Goal: Information Seeking & Learning: Learn about a topic

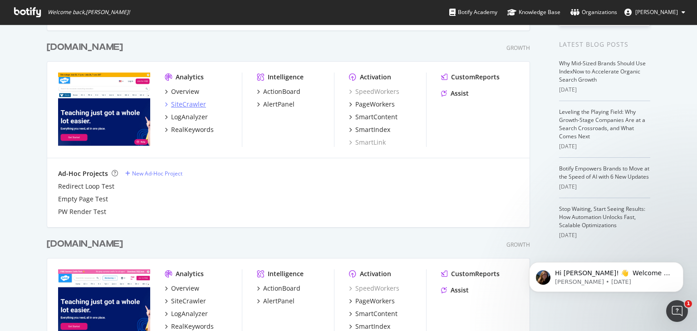
scroll to position [227, 0]
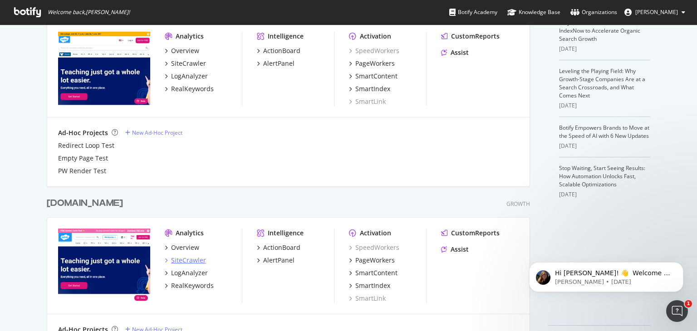
click at [175, 260] on div "SiteCrawler" at bounding box center [188, 260] width 35 height 9
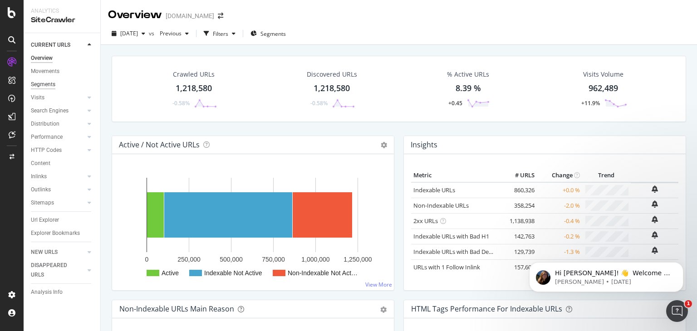
click at [49, 87] on div "Segments" at bounding box center [43, 85] width 25 height 10
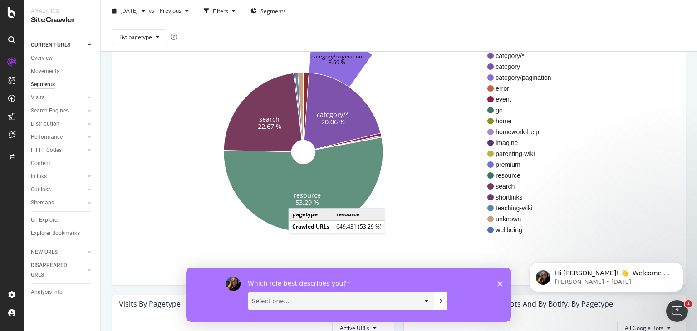
click at [298, 199] on text "53.29 %" at bounding box center [308, 202] width 24 height 9
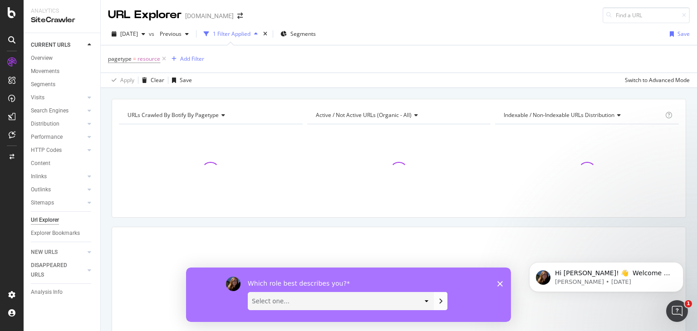
click at [499, 281] on icon "Close survey" at bounding box center [500, 283] width 5 height 5
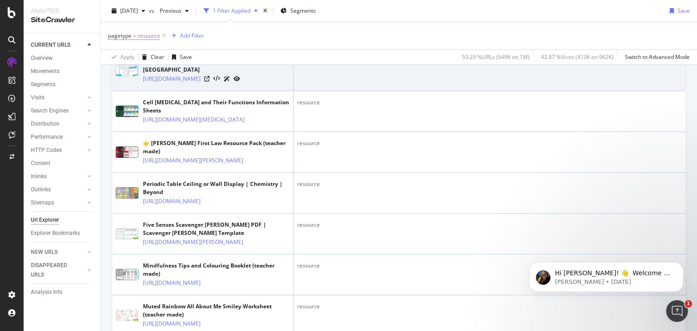
scroll to position [336, 0]
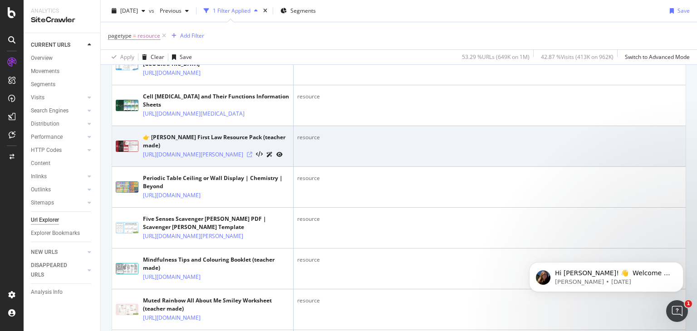
click at [252, 158] on icon at bounding box center [249, 154] width 5 height 5
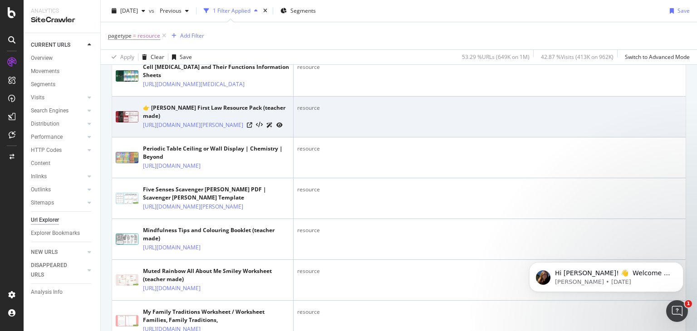
scroll to position [426, 0]
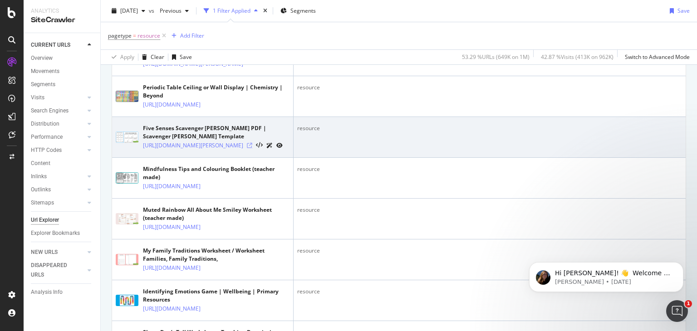
click at [252, 148] on icon at bounding box center [249, 145] width 5 height 5
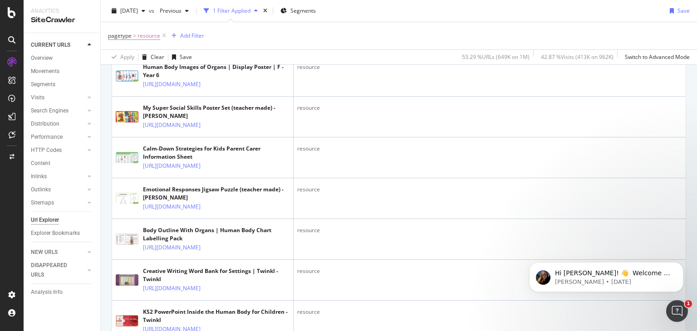
scroll to position [790, 0]
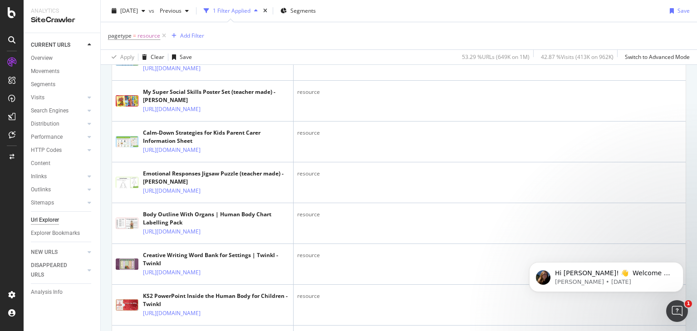
click at [210, 30] on icon at bounding box center [206, 27] width 5 height 5
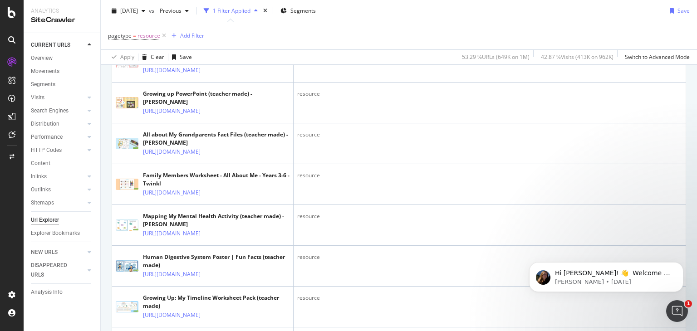
scroll to position [1561, 0]
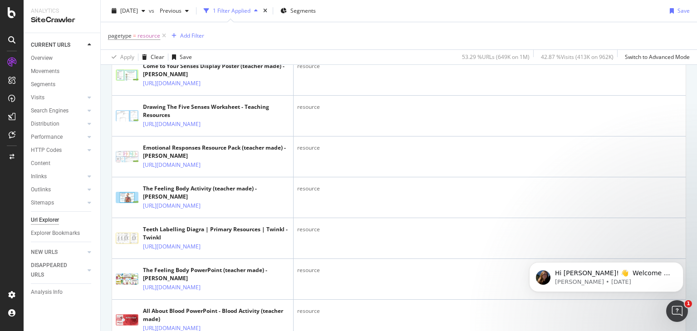
scroll to position [1879, 0]
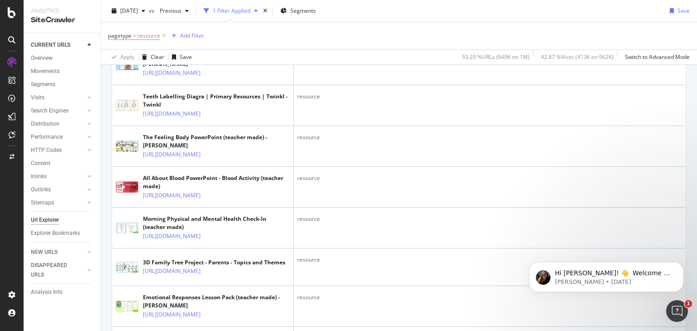
scroll to position [2061, 0]
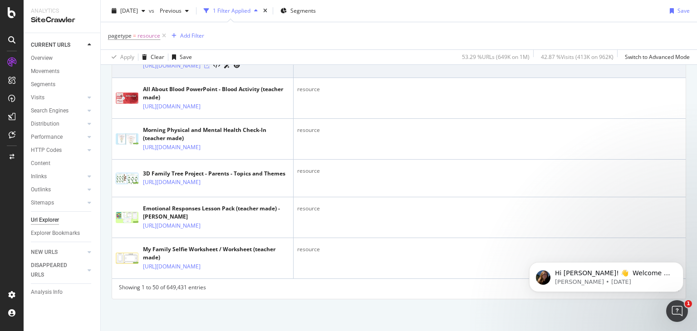
click at [210, 69] on icon at bounding box center [206, 65] width 5 height 5
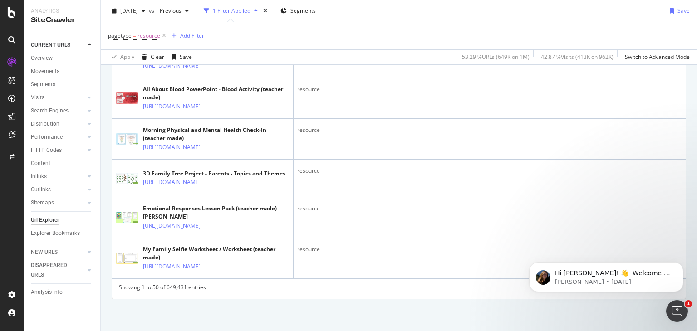
scroll to position [2685, 0]
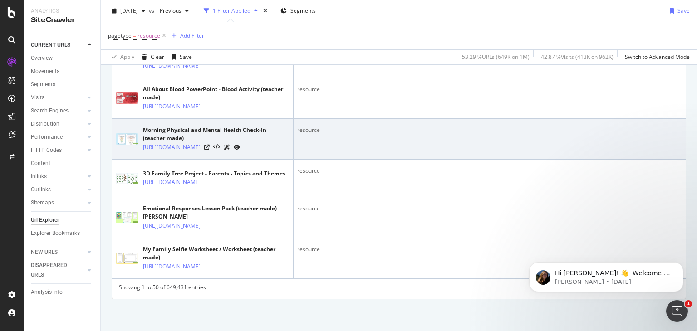
click at [240, 143] on div at bounding box center [222, 148] width 36 height 10
click at [210, 145] on icon at bounding box center [206, 147] width 5 height 5
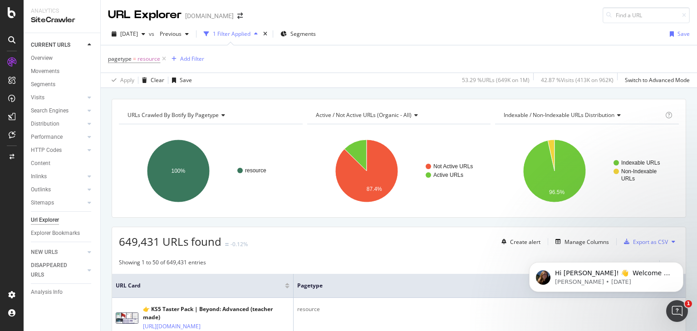
scroll to position [45, 0]
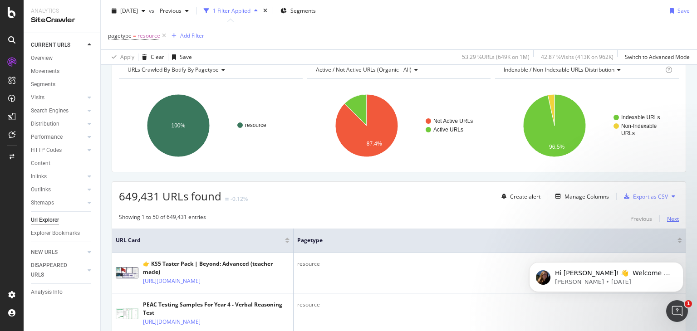
click at [670, 219] on div "Next" at bounding box center [673, 219] width 12 height 8
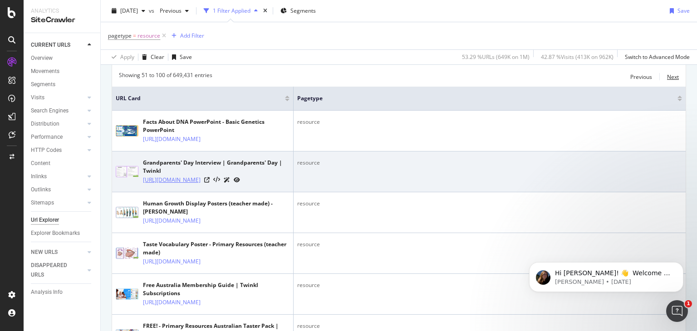
scroll to position [227, 0]
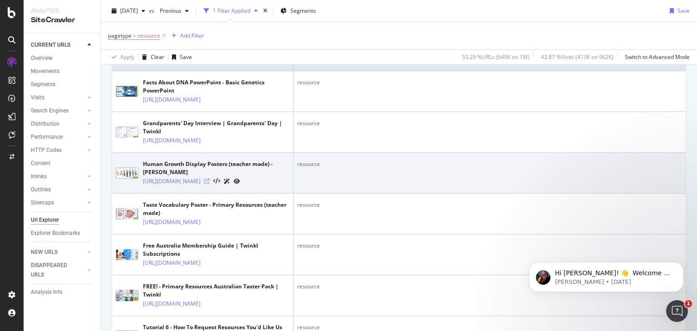
click at [210, 184] on icon at bounding box center [206, 181] width 5 height 5
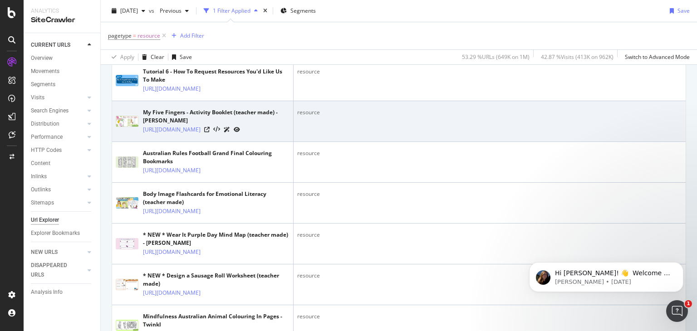
scroll to position [499, 0]
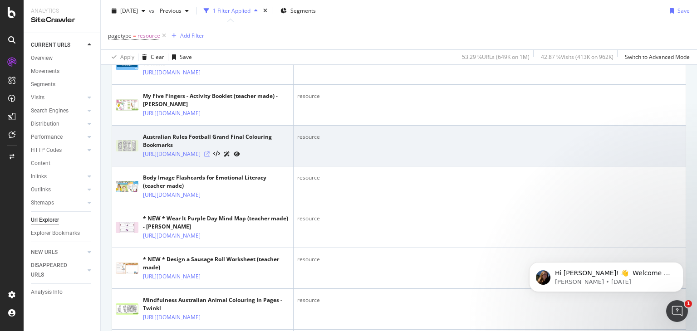
click at [210, 157] on icon at bounding box center [206, 154] width 5 height 5
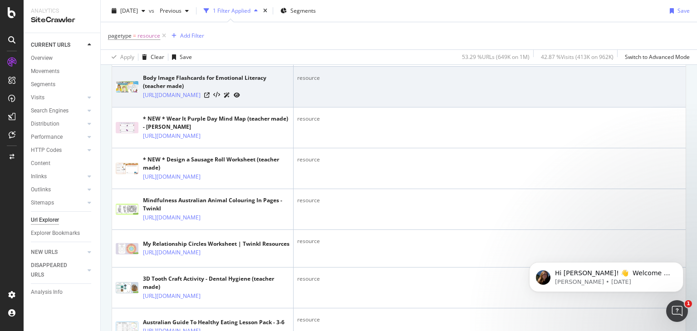
scroll to position [726, 0]
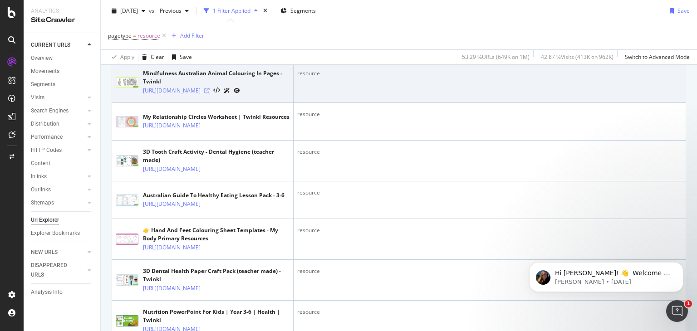
click at [210, 94] on icon at bounding box center [206, 90] width 5 height 5
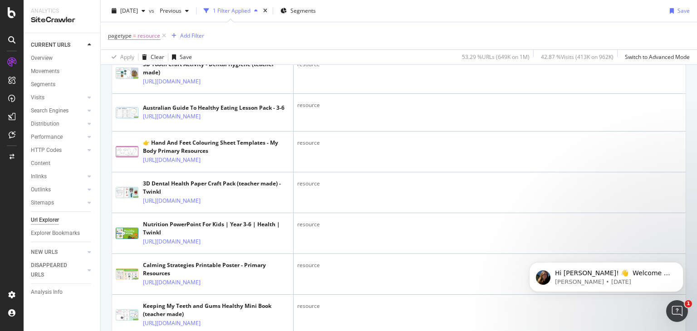
scroll to position [953, 0]
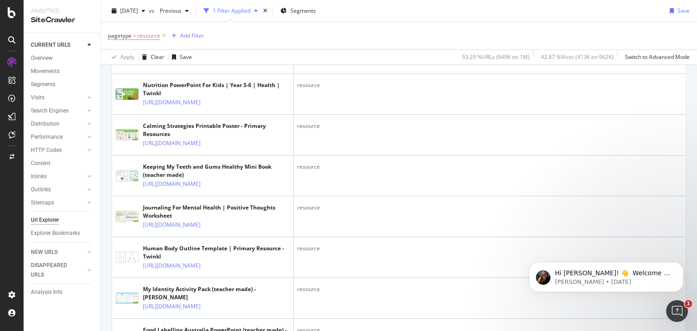
click at [210, 24] on icon at bounding box center [206, 20] width 5 height 5
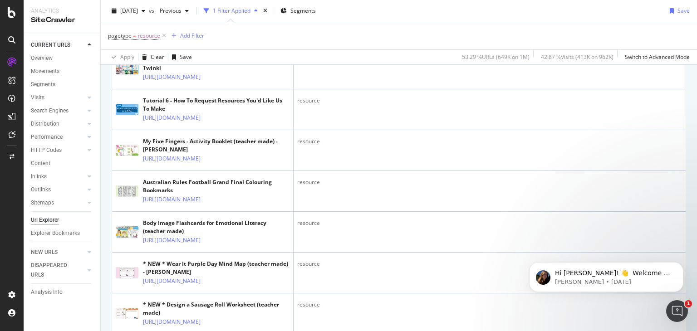
scroll to position [409, 0]
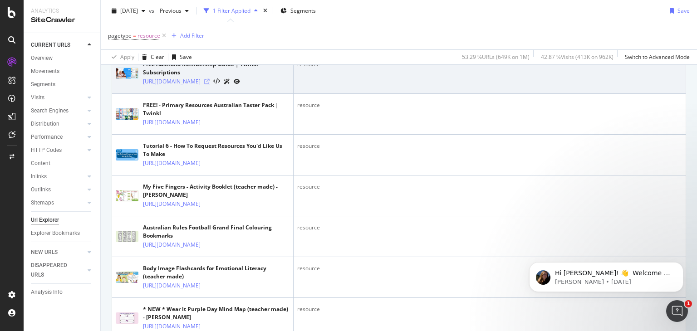
click at [210, 84] on icon at bounding box center [206, 81] width 5 height 5
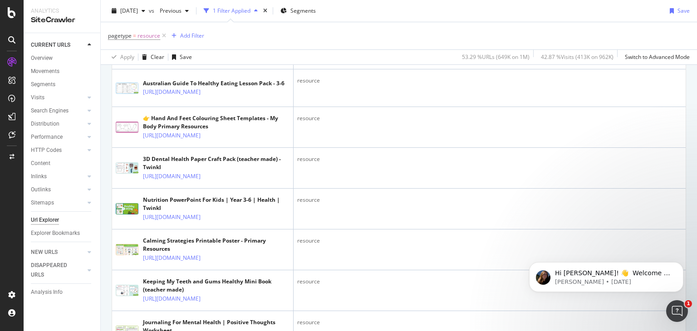
scroll to position [953, 0]
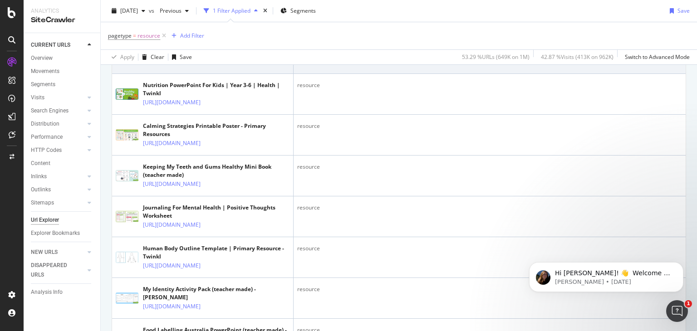
click at [210, 64] on icon at bounding box center [206, 61] width 5 height 5
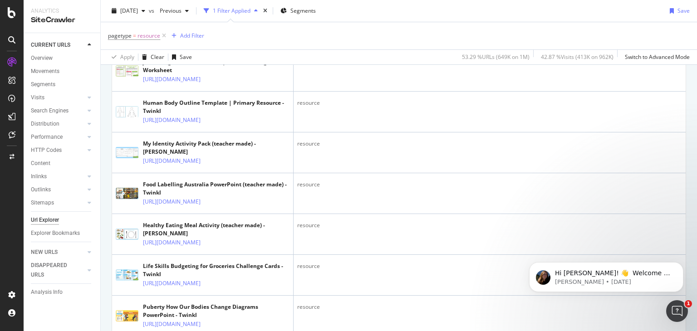
scroll to position [1135, 0]
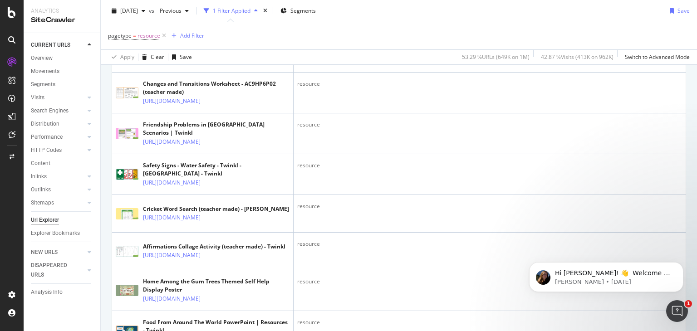
scroll to position [1498, 0]
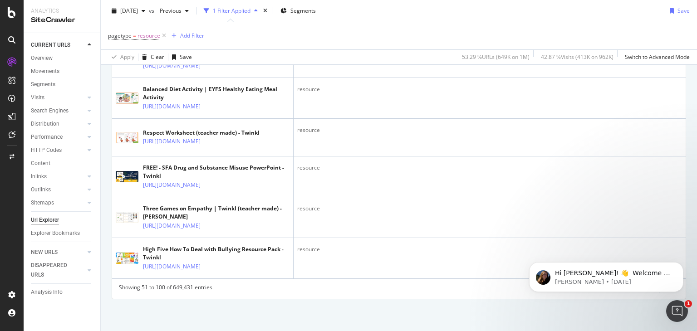
scroll to position [2270, 0]
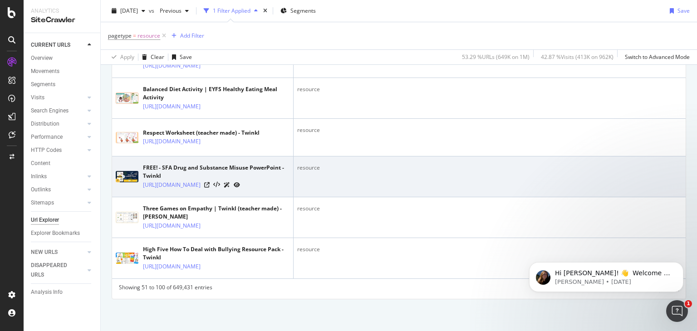
scroll to position [2712, 0]
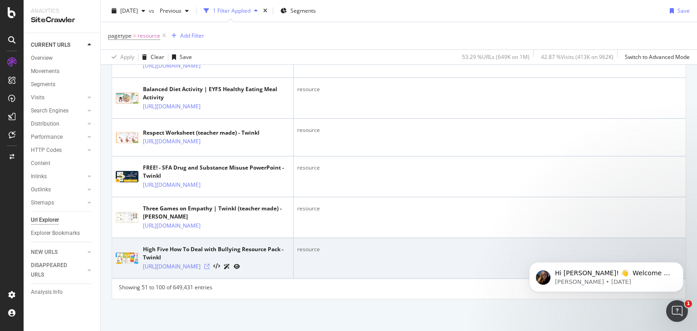
click at [210, 264] on icon at bounding box center [206, 266] width 5 height 5
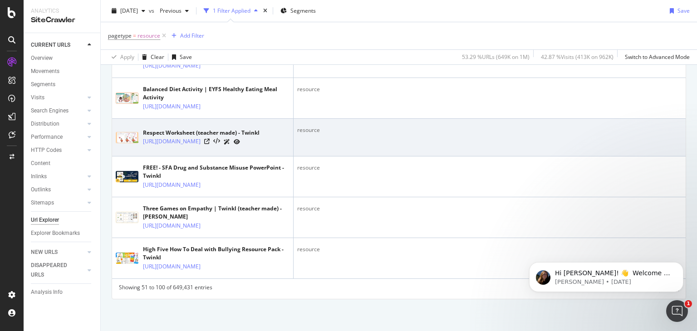
scroll to position [2667, 0]
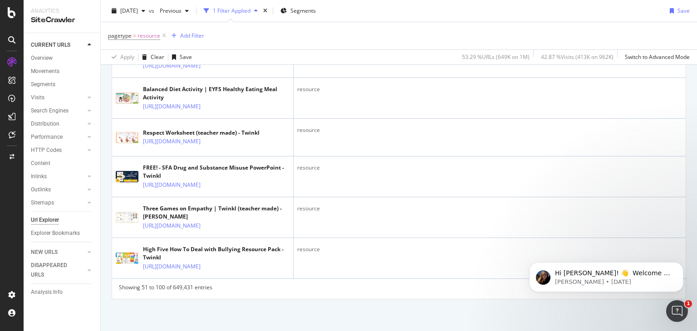
click at [667, 310] on div "Open Intercom Messenger" at bounding box center [677, 311] width 30 height 30
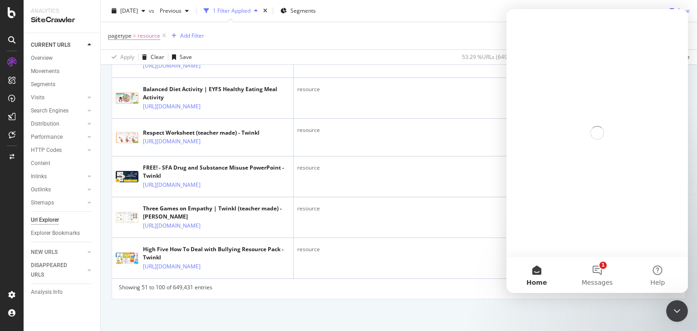
scroll to position [0, 0]
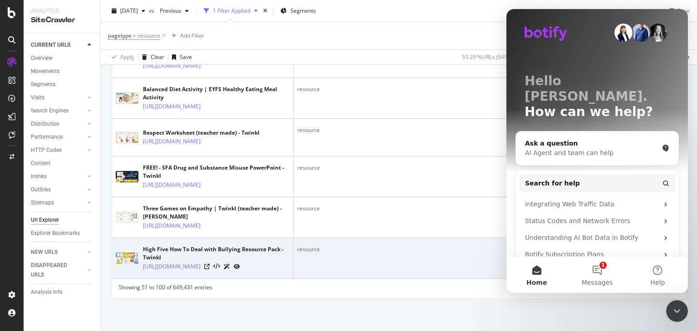
click at [601, 276] on button "1 Messages" at bounding box center [597, 275] width 60 height 36
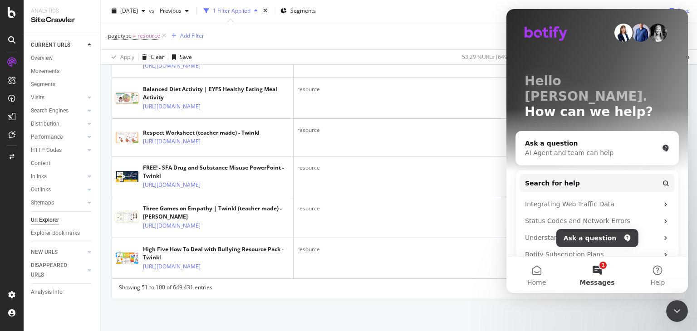
click at [678, 306] on icon "Close Intercom Messenger" at bounding box center [677, 311] width 11 height 11
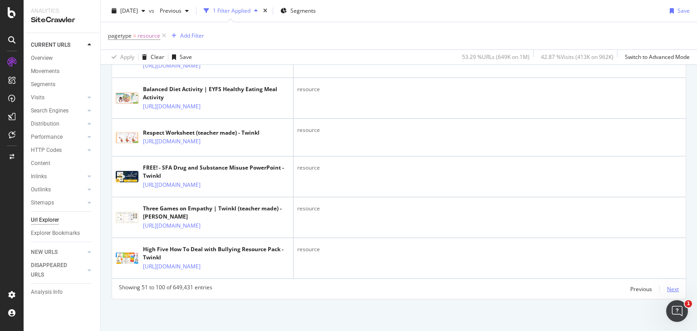
click at [667, 289] on div "Next" at bounding box center [673, 290] width 12 height 8
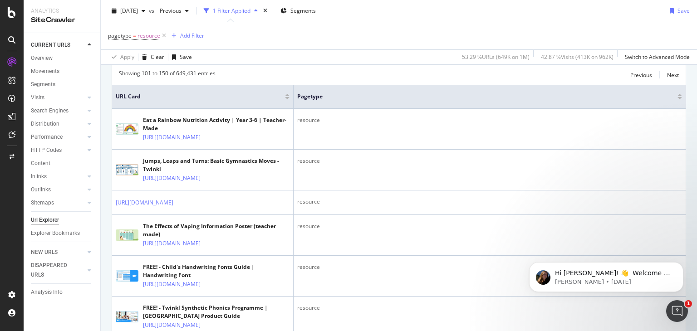
scroll to position [136, 0]
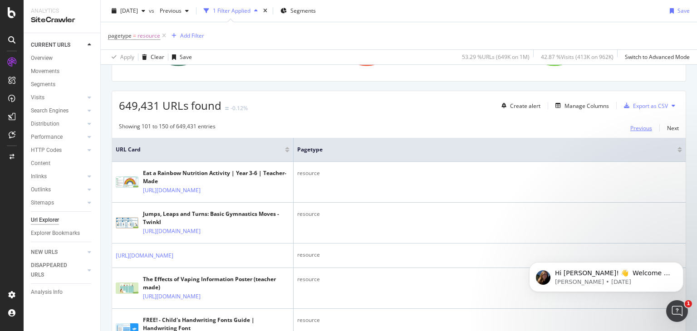
click at [637, 124] on div "Previous" at bounding box center [642, 128] width 22 height 8
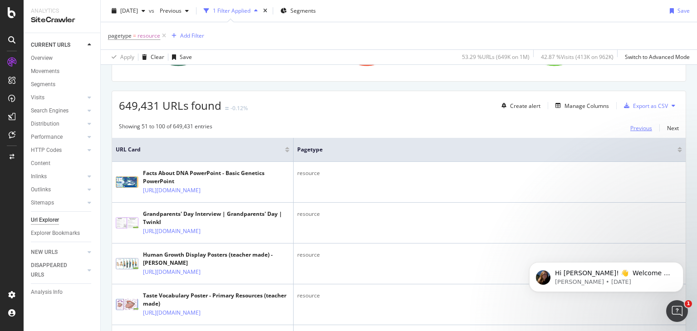
click at [636, 124] on div "Previous" at bounding box center [642, 128] width 22 height 8
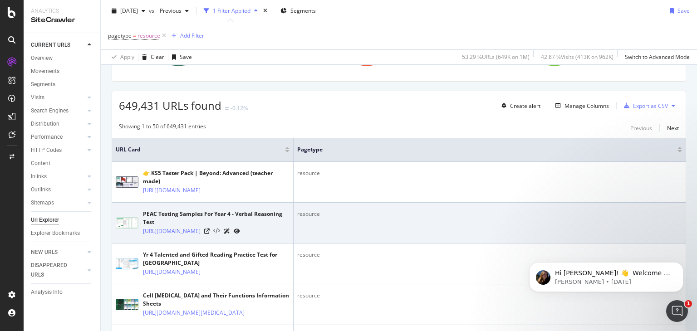
scroll to position [227, 0]
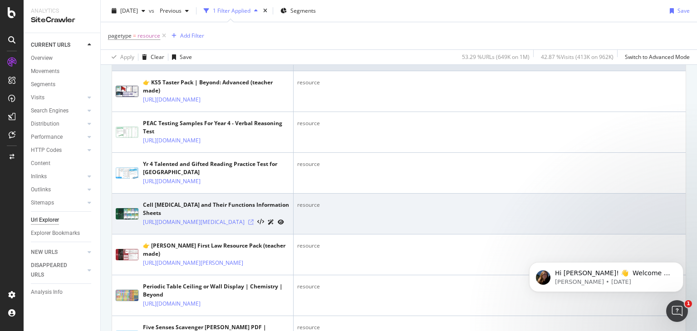
click at [254, 225] on icon at bounding box center [250, 222] width 5 height 5
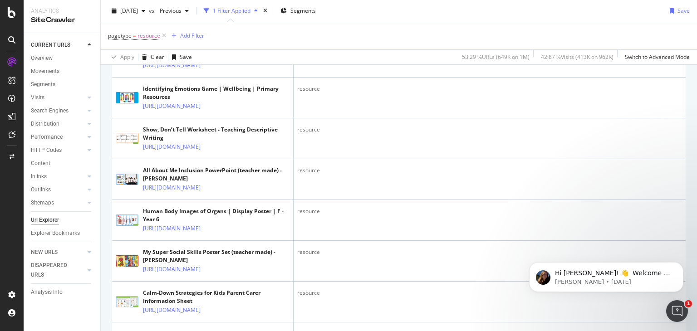
scroll to position [636, 0]
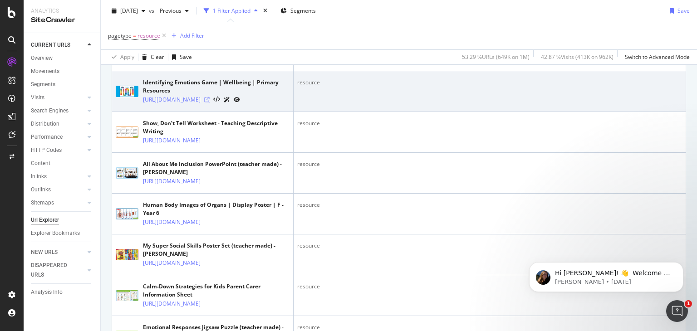
click at [210, 103] on icon at bounding box center [206, 99] width 5 height 5
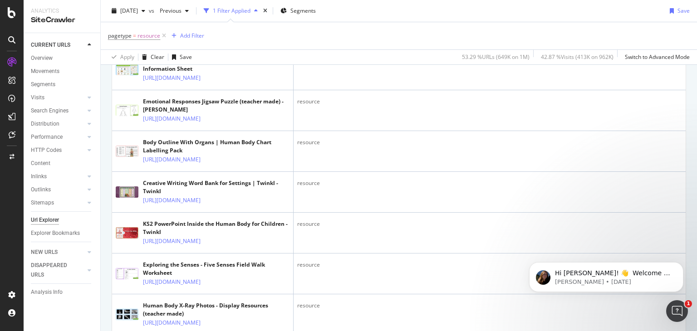
scroll to position [863, 0]
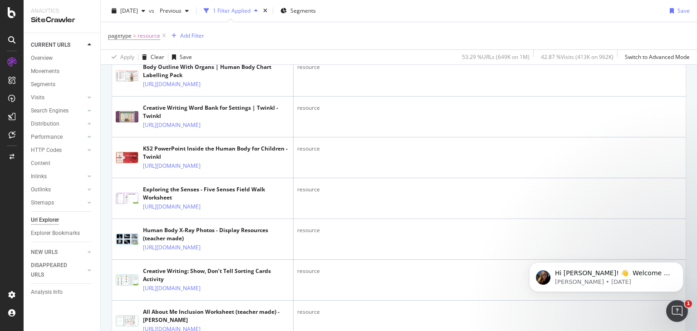
scroll to position [953, 0]
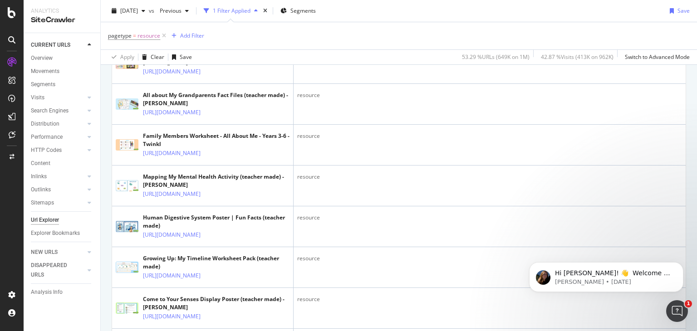
scroll to position [1725, 0]
